Goal: Information Seeking & Learning: Learn about a topic

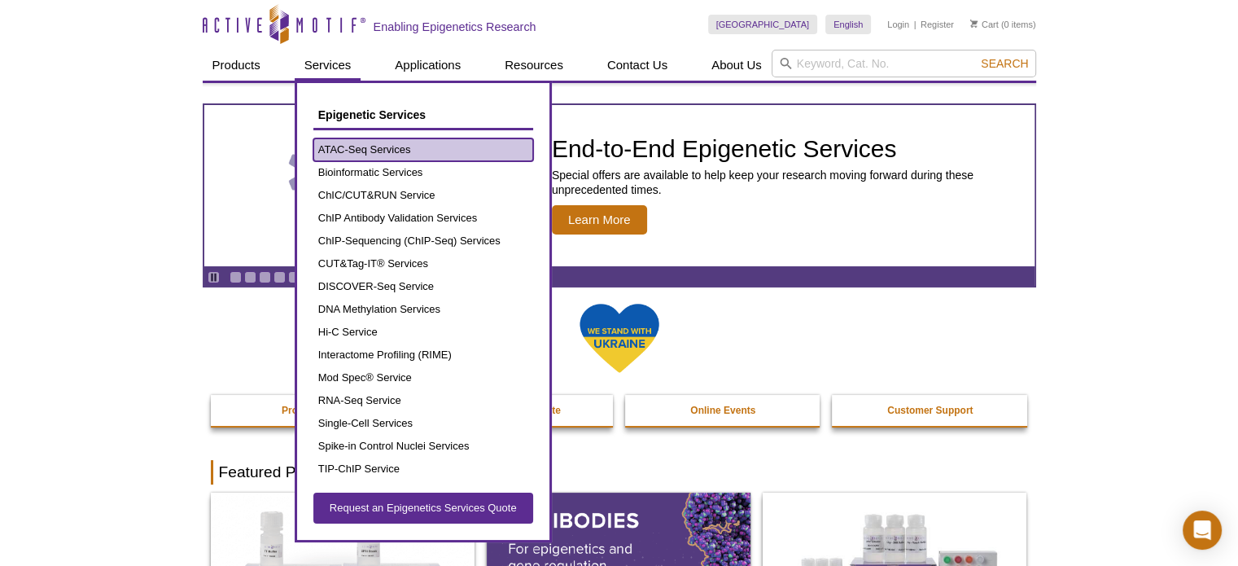
click at [332, 146] on link "ATAC-Seq Services" at bounding box center [423, 149] width 220 height 23
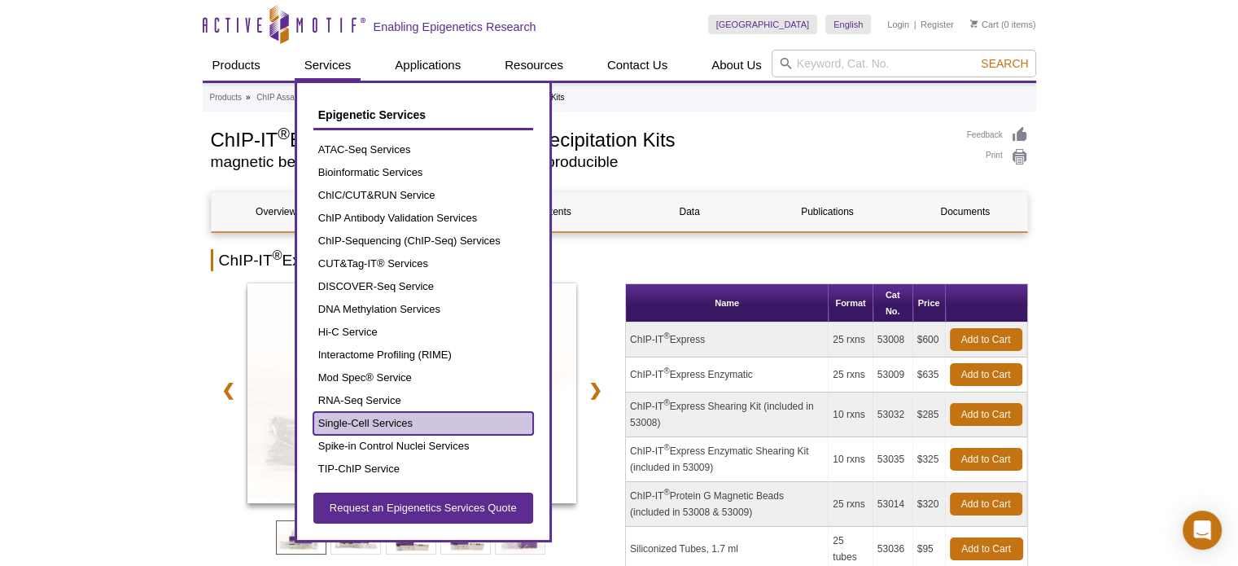
click at [365, 416] on link "Single-Cell Services" at bounding box center [423, 423] width 220 height 23
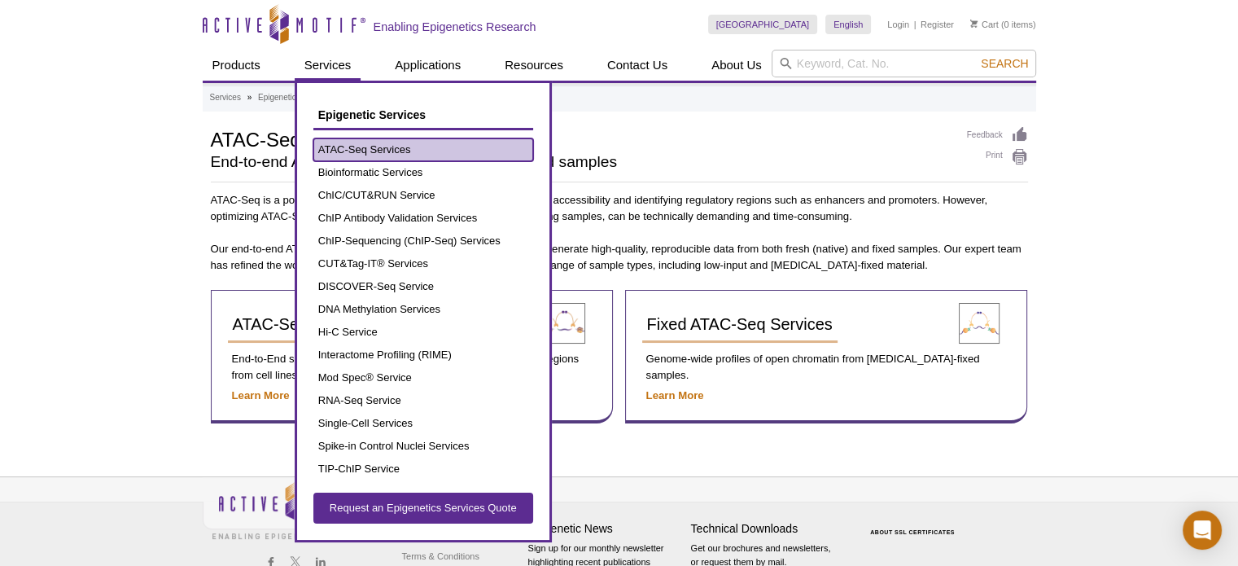
click at [356, 147] on link "ATAC-Seq Services" at bounding box center [423, 149] width 220 height 23
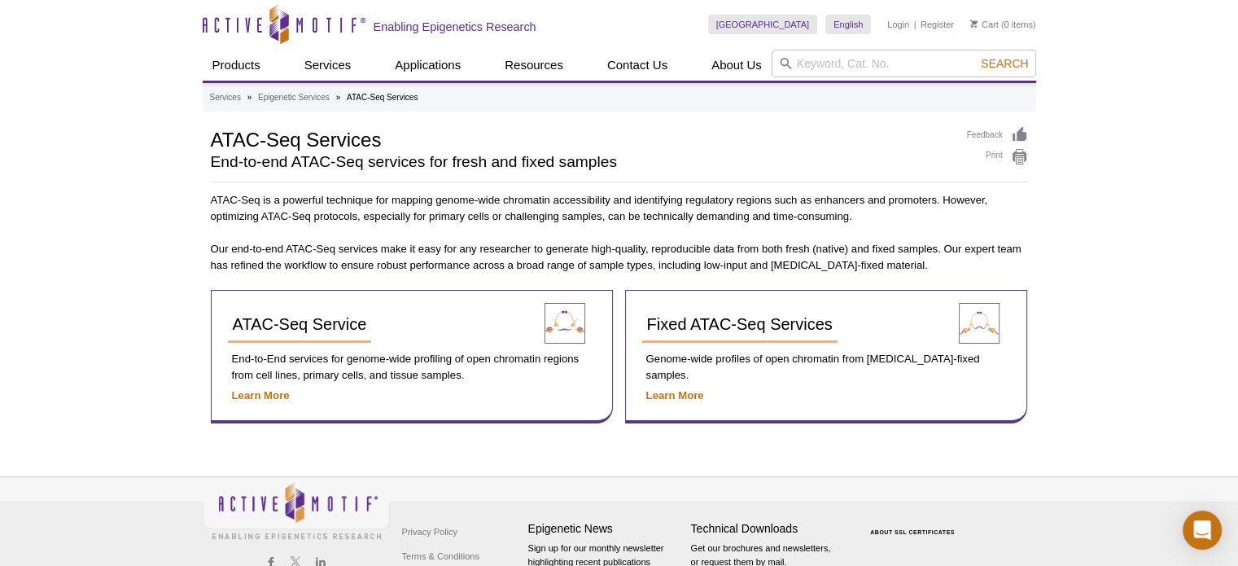
click at [234, 159] on h2 "End-to-end ATAC-Seq services for fresh and fixed samples" at bounding box center [581, 162] width 740 height 15
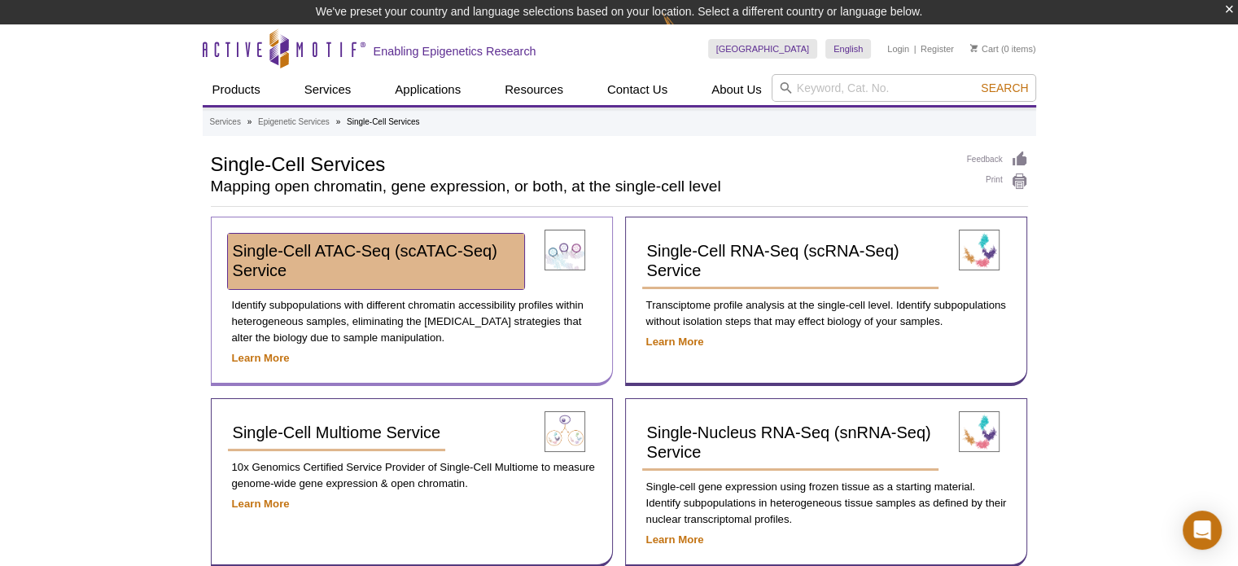
click at [329, 252] on span "Single-Cell ATAC-Seq (scATAC-Seq) Service" at bounding box center [365, 260] width 265 height 37
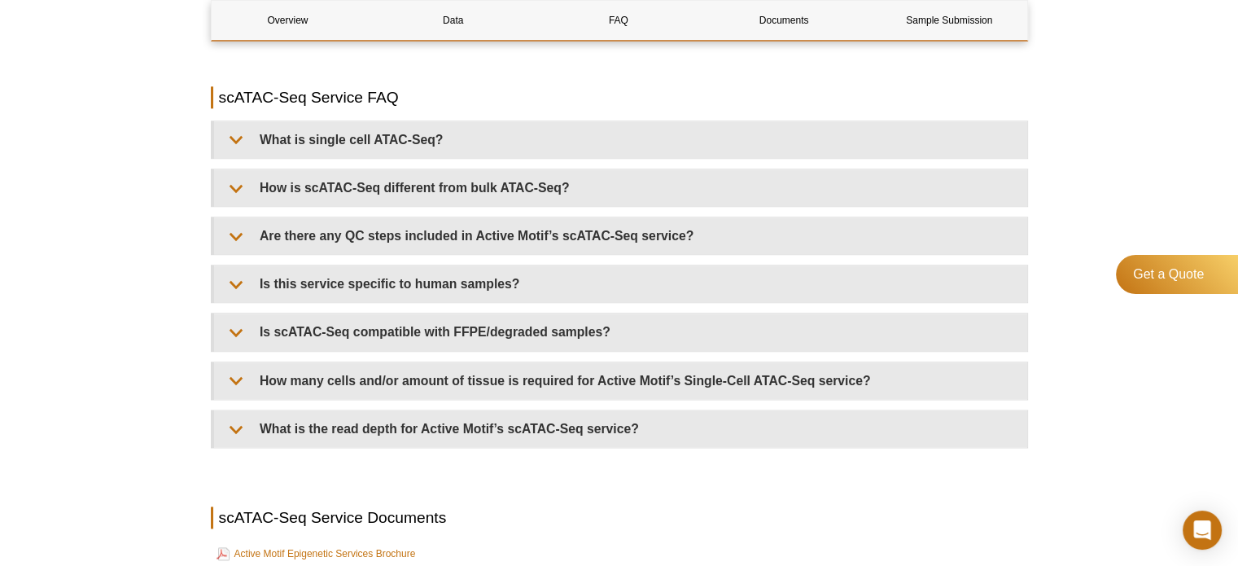
scroll to position [2279, 0]
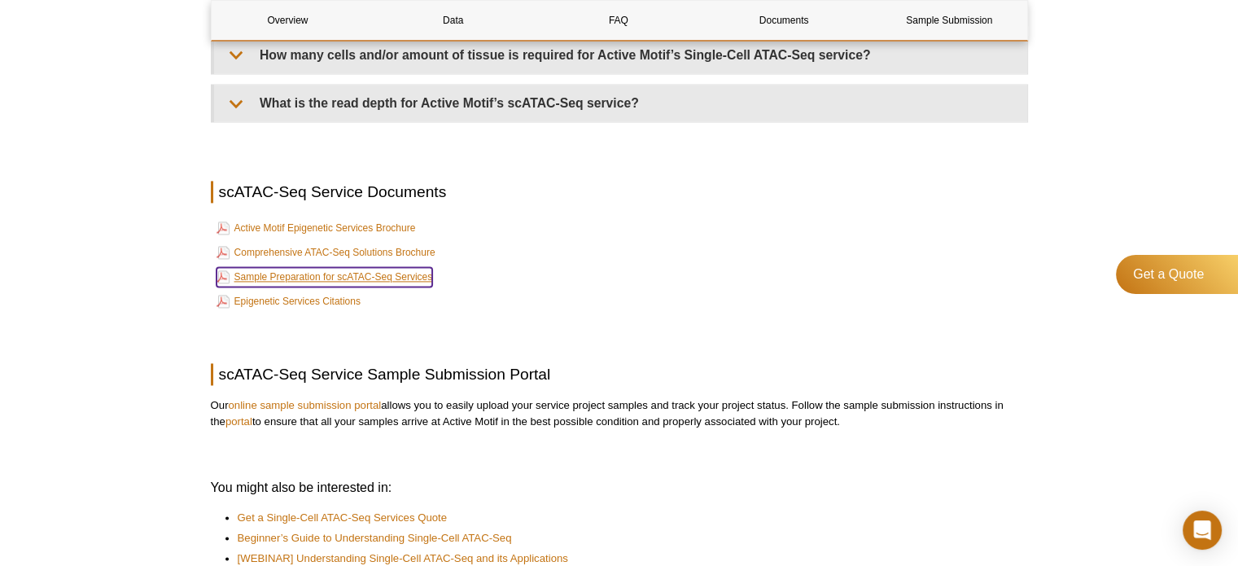
click at [312, 267] on link "Sample Preparation for scATAC-Seq Services" at bounding box center [325, 277] width 217 height 20
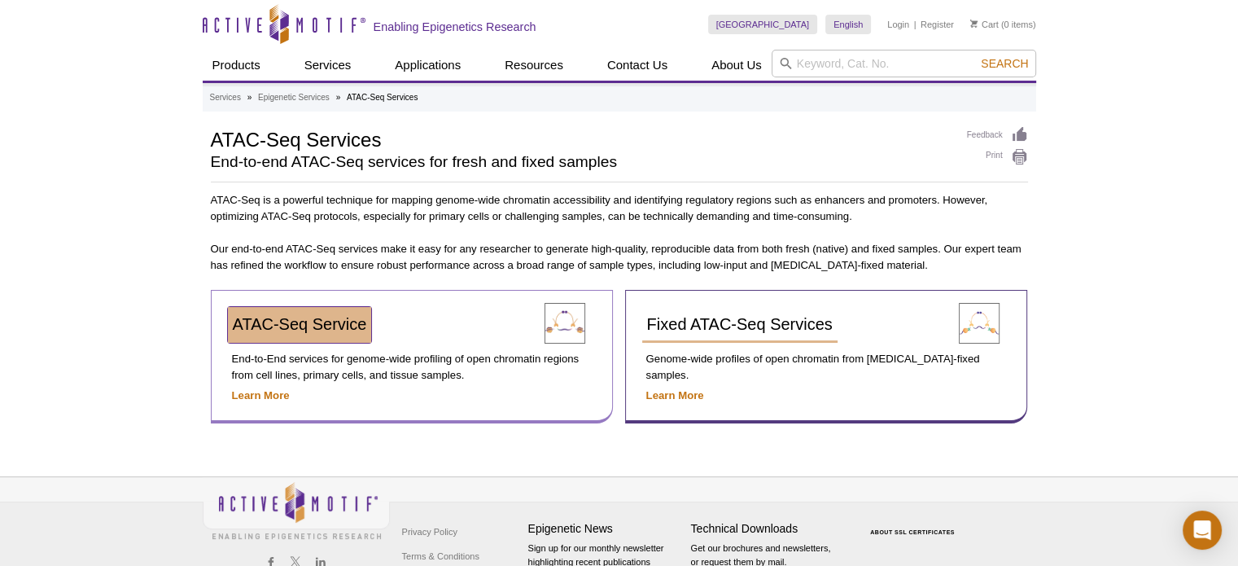
click at [308, 331] on span "ATAC-Seq Service" at bounding box center [300, 324] width 134 height 18
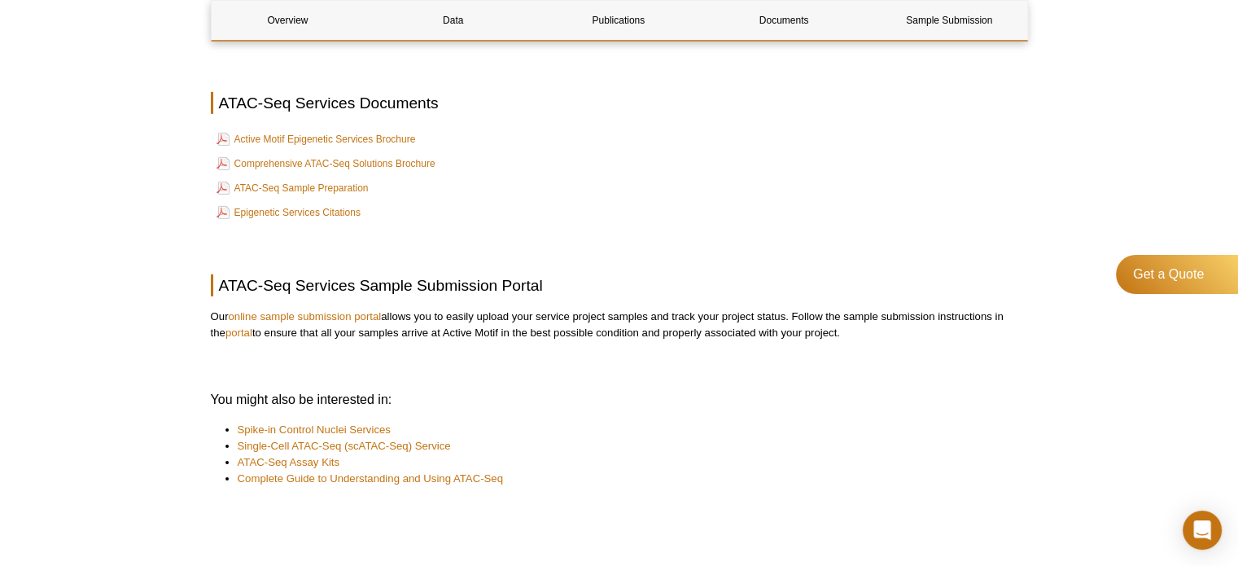
scroll to position [5128, 0]
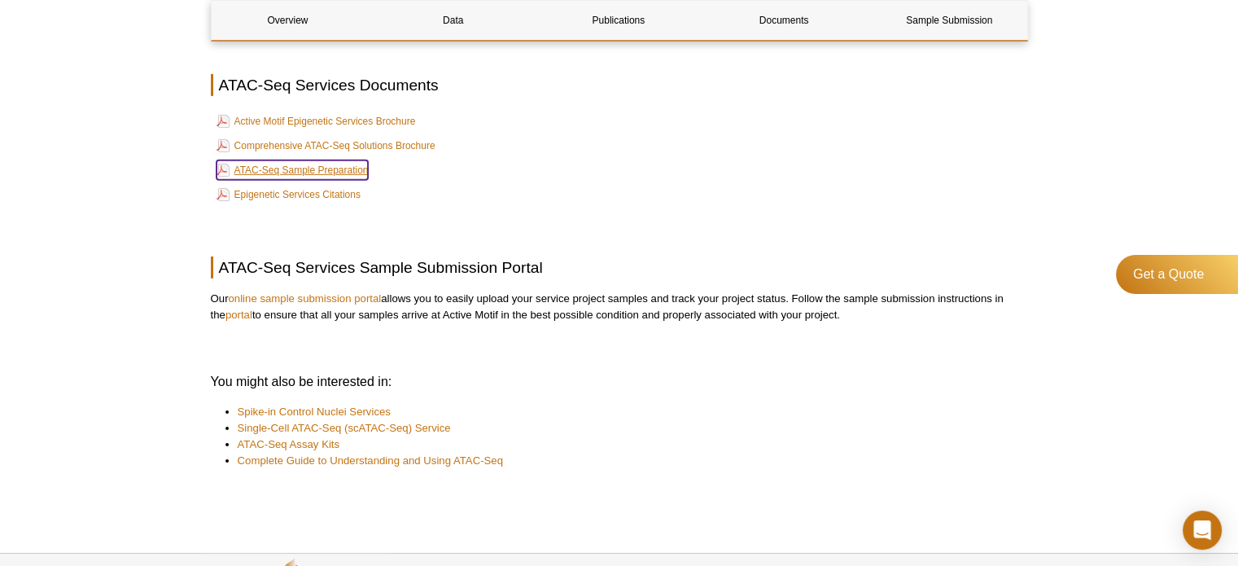
click at [283, 167] on link "ATAC-Seq Sample Preparation" at bounding box center [293, 170] width 152 height 20
